Goal: Transaction & Acquisition: Obtain resource

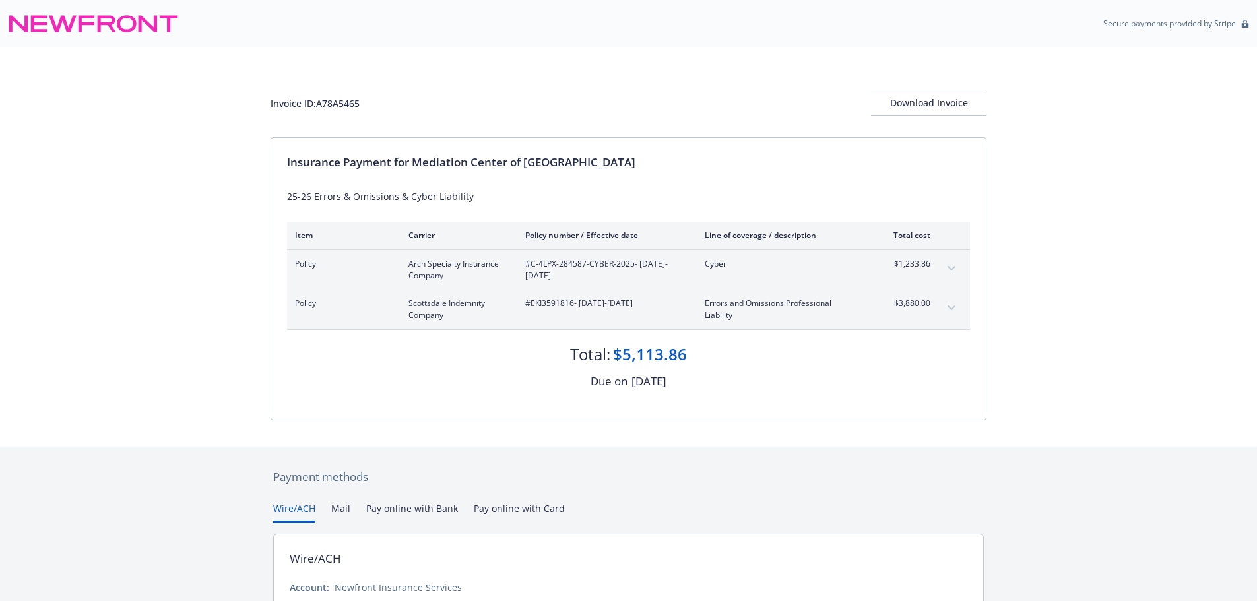
scroll to position [118, 0]
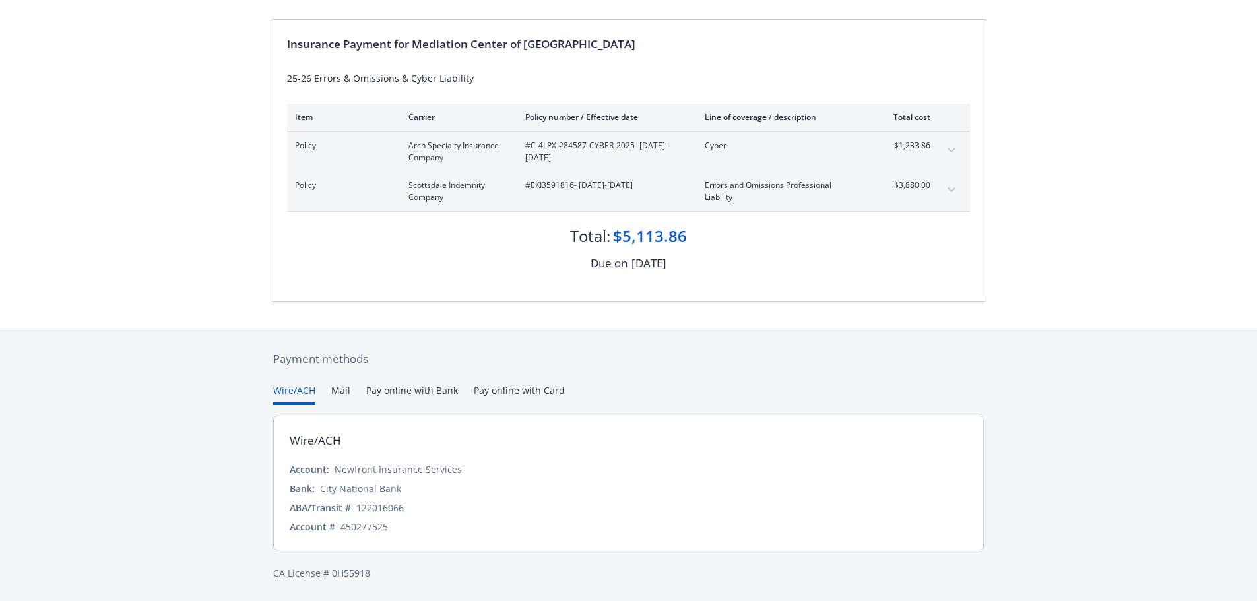
click at [439, 392] on button "Pay online with Bank" at bounding box center [412, 394] width 92 height 22
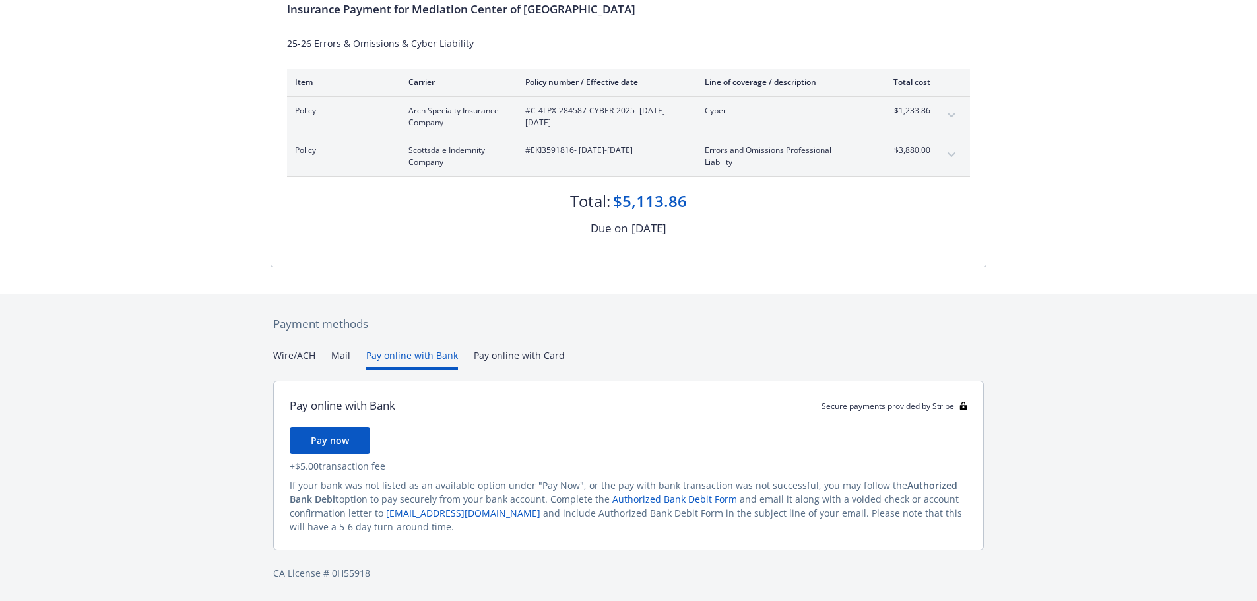
scroll to position [92, 0]
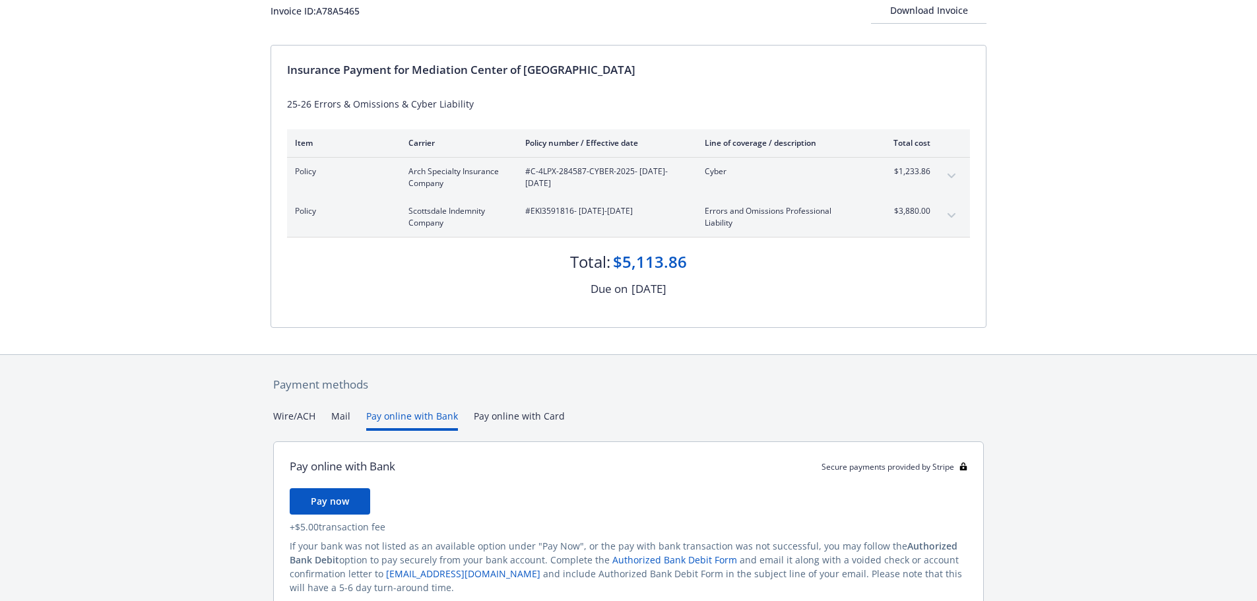
click at [531, 360] on div "Payment methods Wire/ACH Mail Pay online with Bank Pay online with Card Pay onl…" at bounding box center [628, 508] width 716 height 307
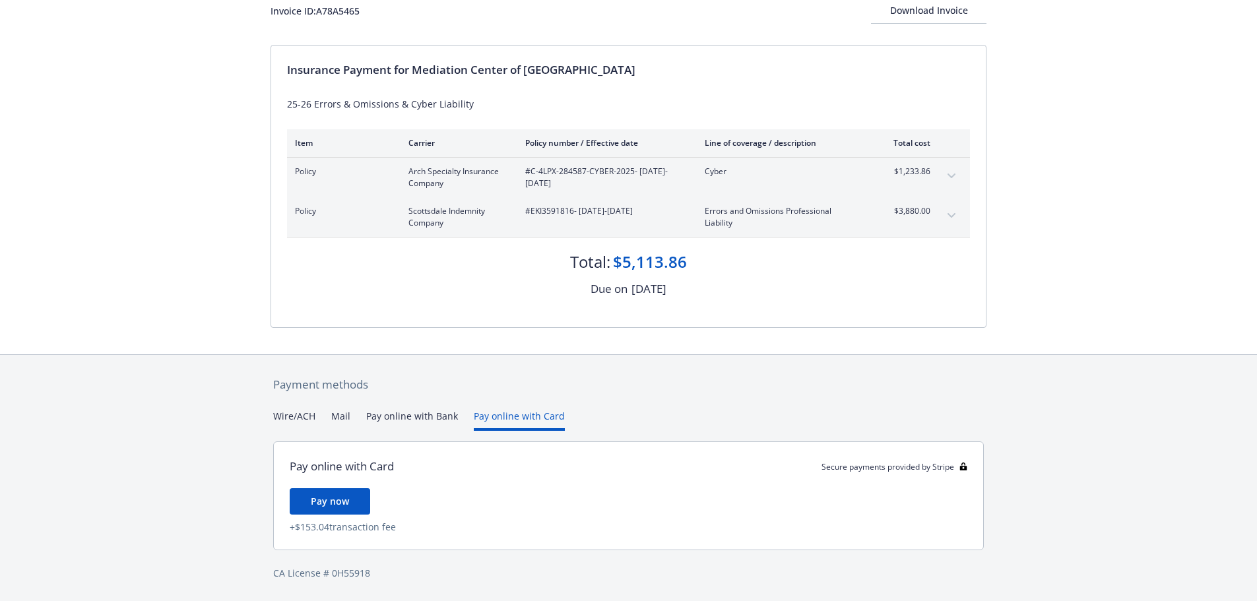
click at [408, 418] on button "Pay online with Bank" at bounding box center [412, 420] width 92 height 22
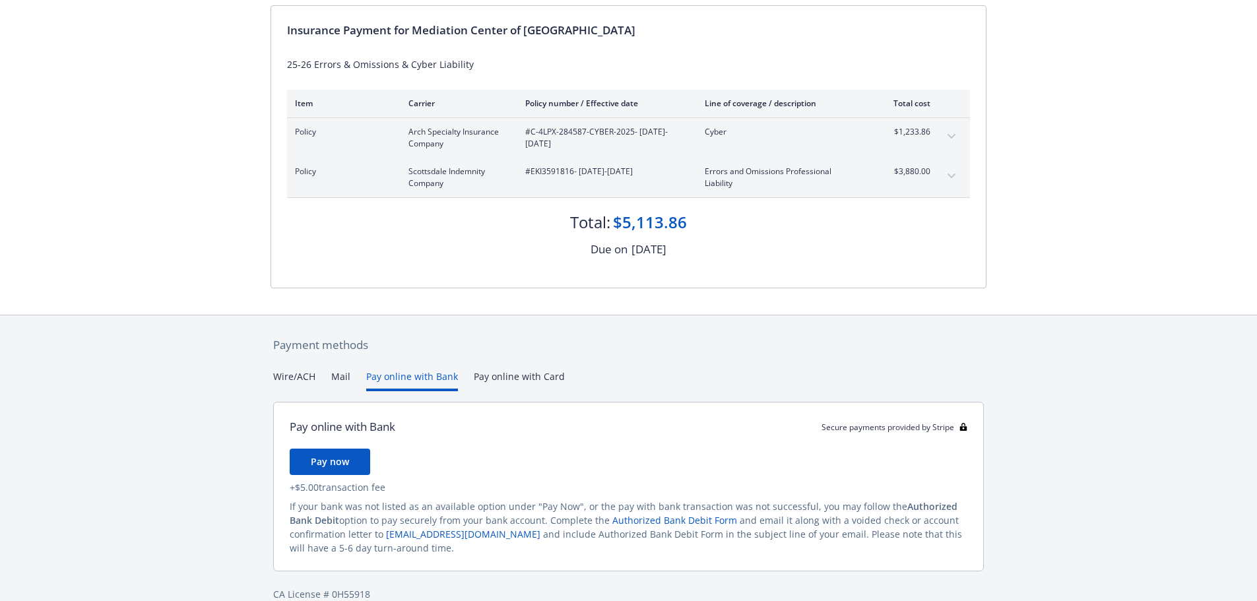
scroll to position [153, 0]
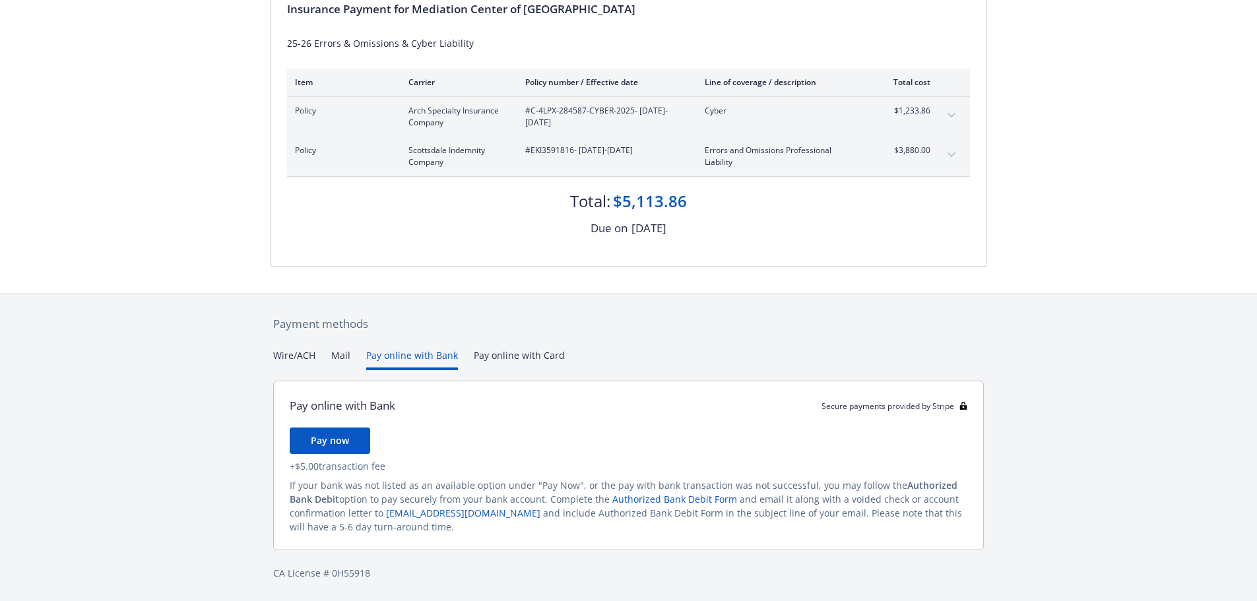
click at [348, 358] on button "Mail" at bounding box center [340, 359] width 19 height 22
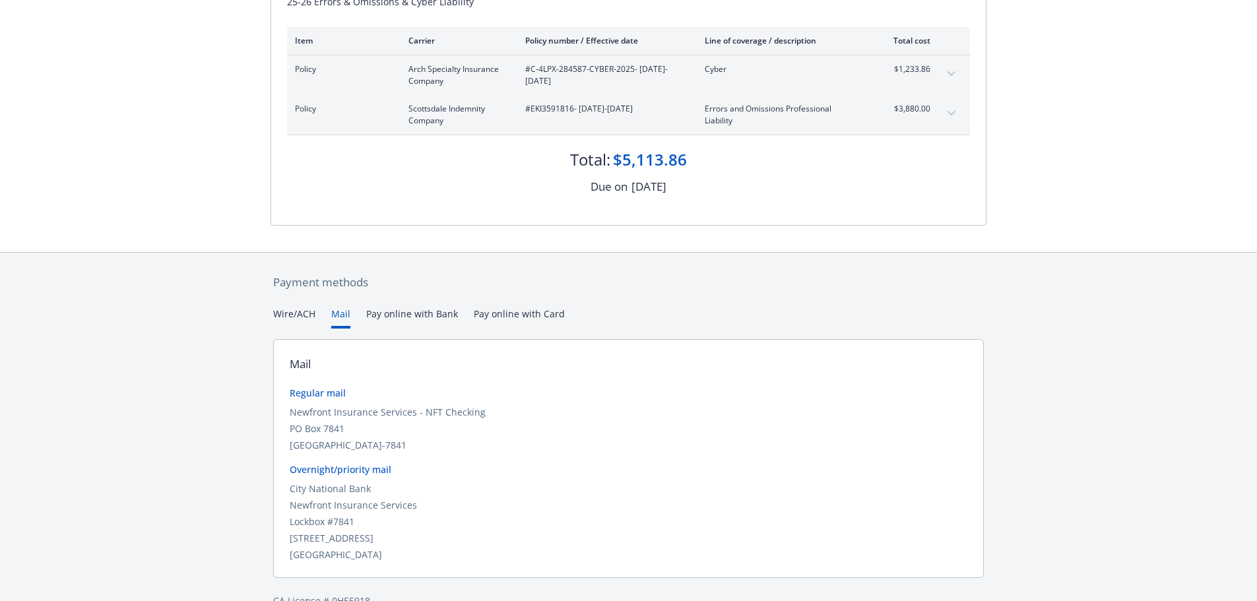
scroll to position [222, 0]
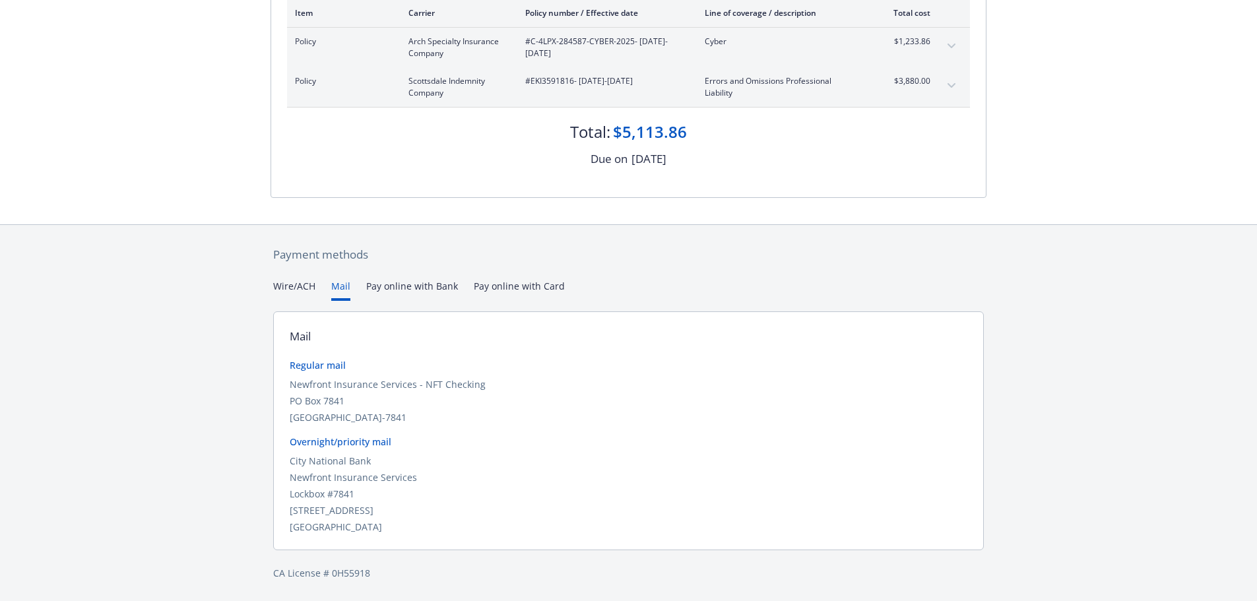
click at [289, 277] on div "Payment methods Wire/ACH Mail Pay online with Bank Pay online with Card Mail Re…" at bounding box center [628, 413] width 716 height 377
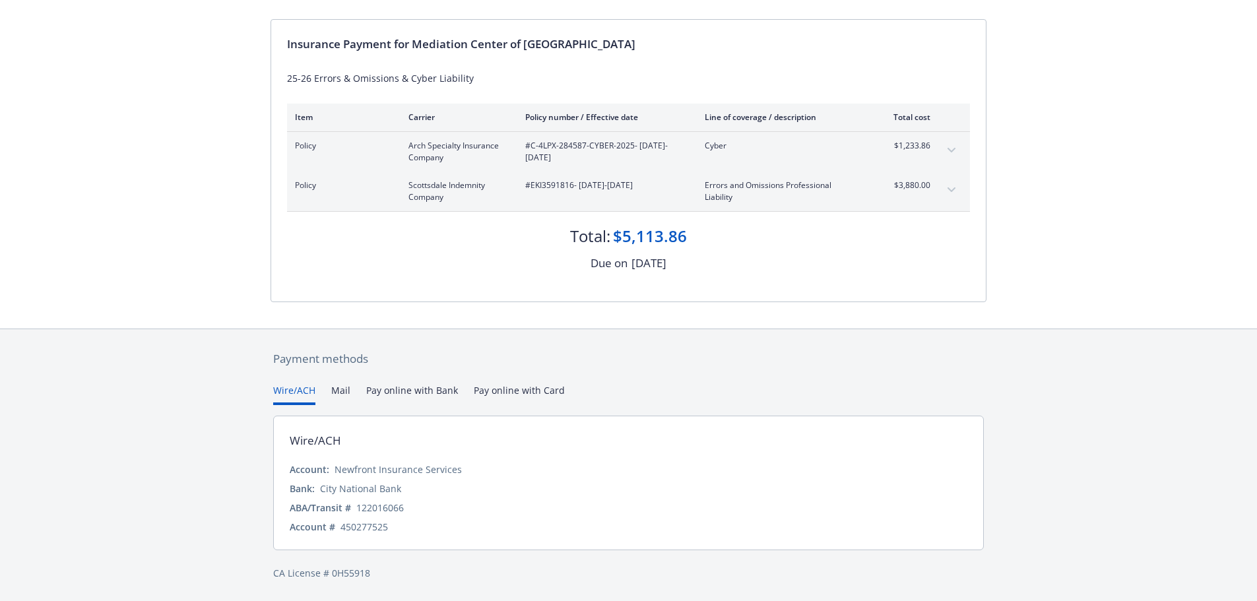
click at [294, 284] on div "Secure payments provided by Stripe Invoice ID: A78A5465 Download Invoice Insura…" at bounding box center [628, 241] width 1257 height 719
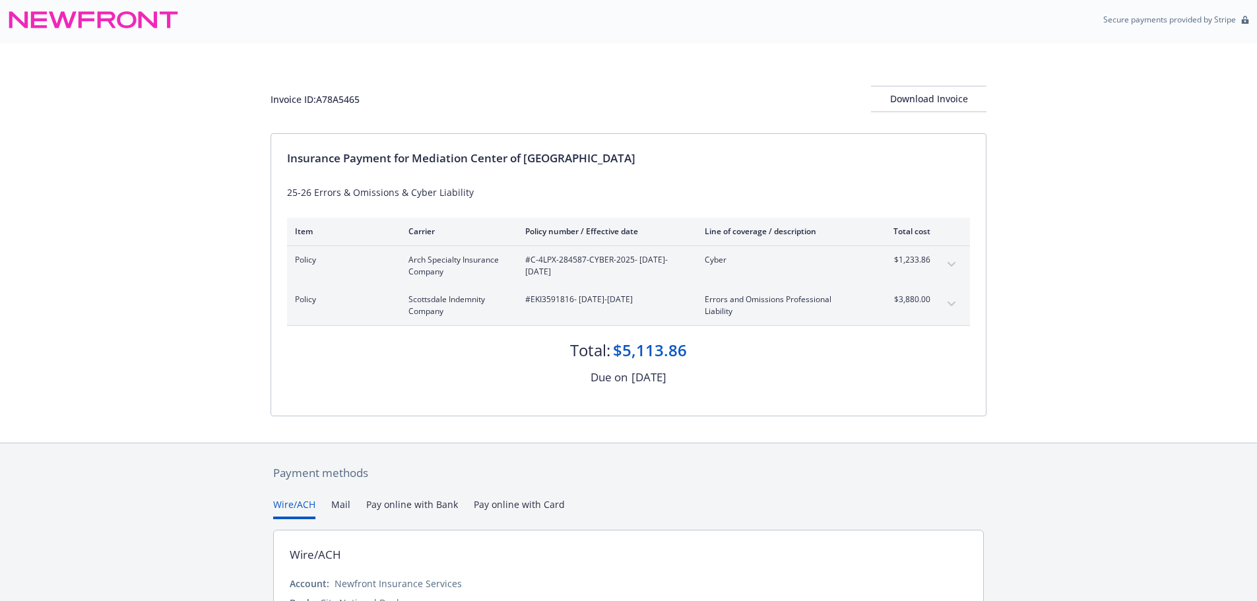
scroll to position [0, 0]
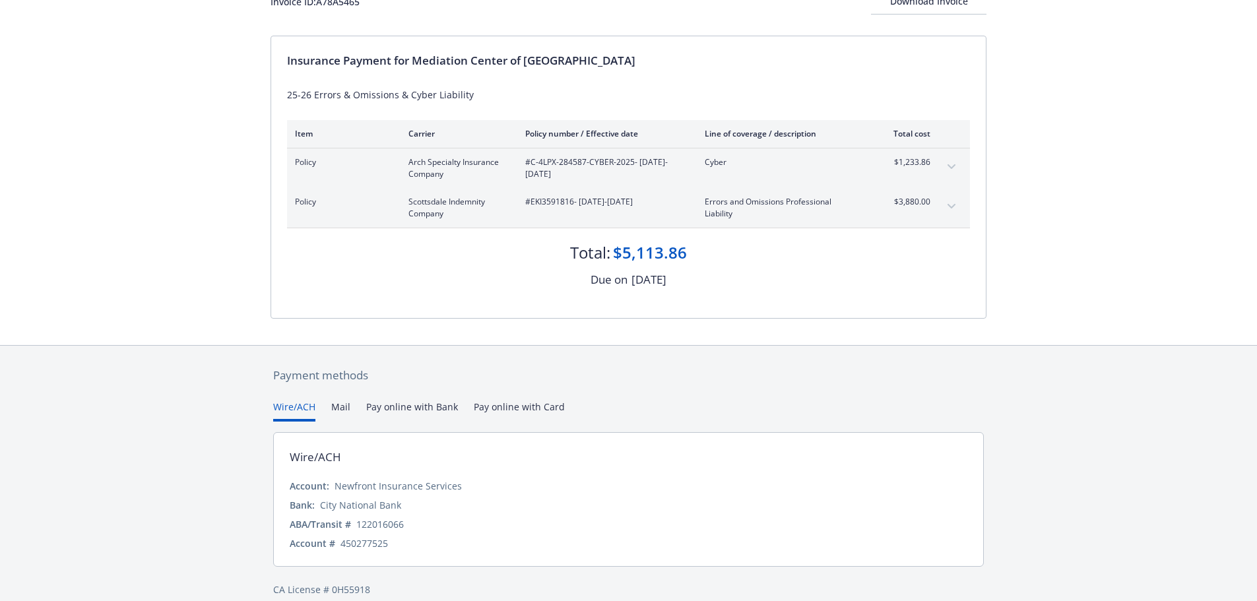
scroll to position [118, 0]
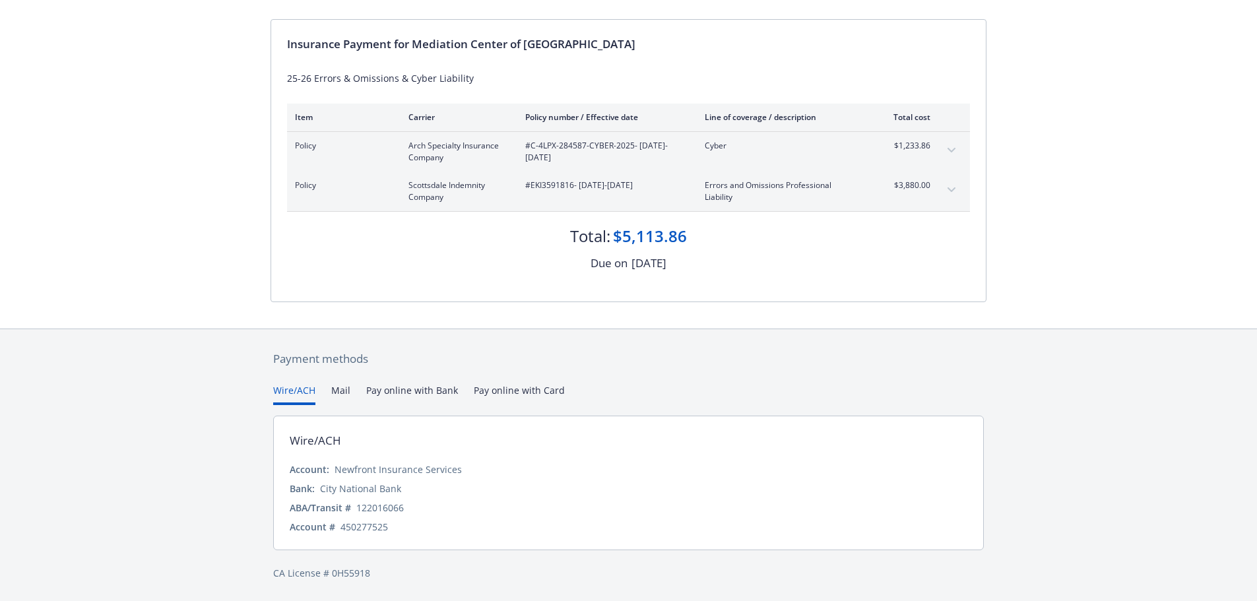
click at [338, 389] on button "Mail" at bounding box center [340, 394] width 19 height 22
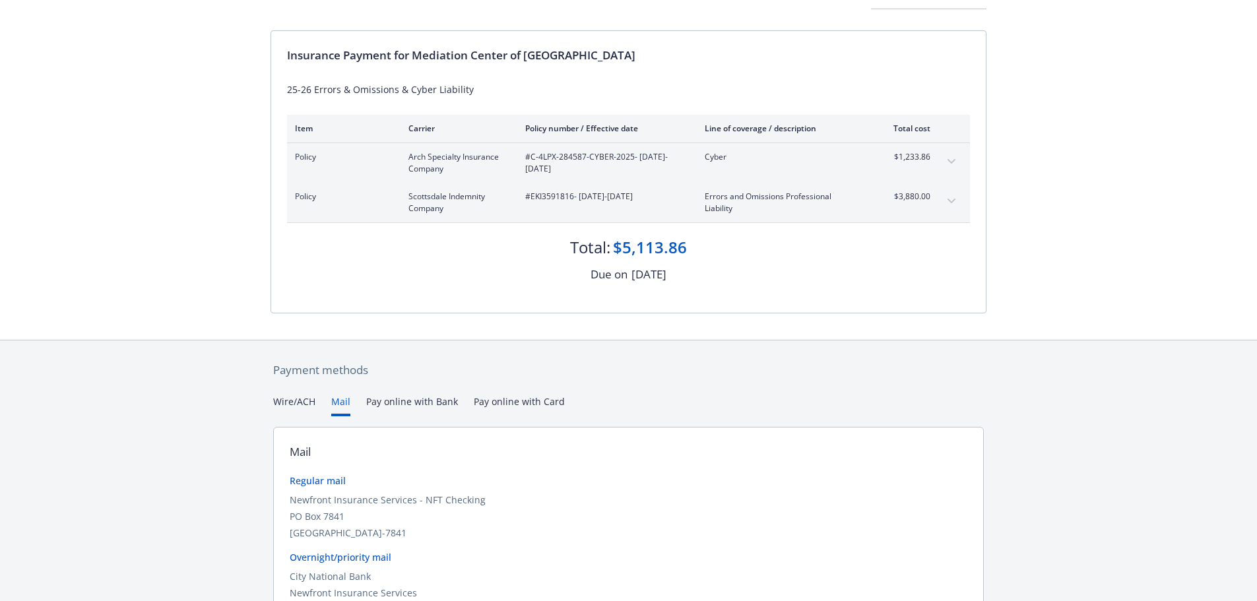
scroll to position [0, 0]
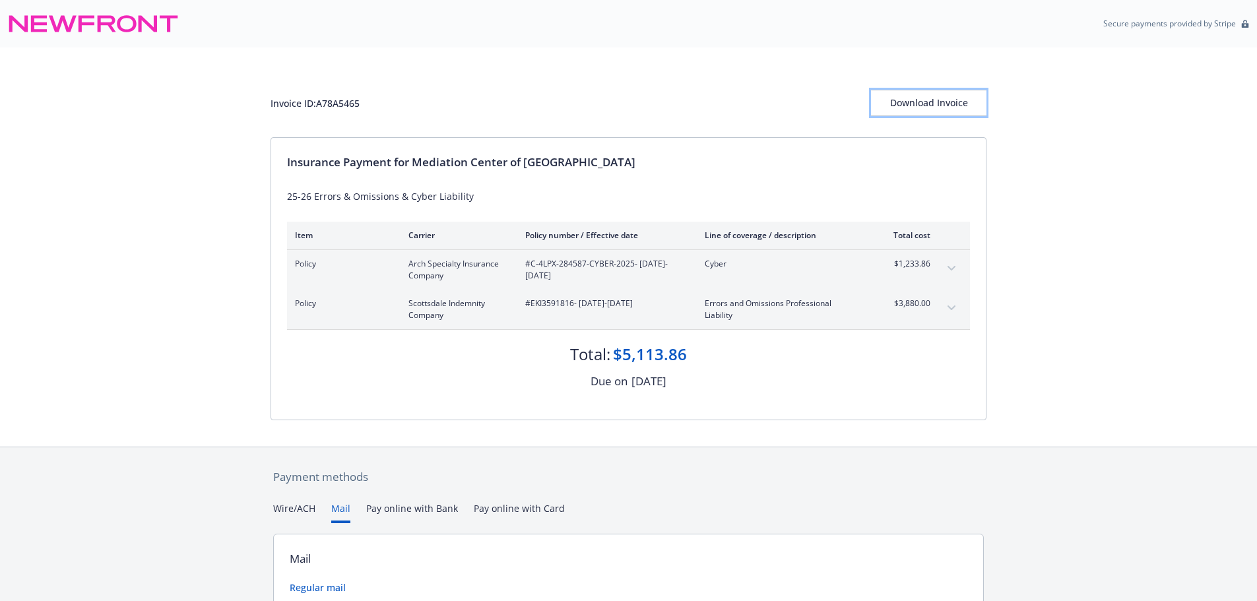
click at [950, 108] on div "Download Invoice" at bounding box center [928, 102] width 115 height 25
